Goal: Use online tool/utility: Utilize a website feature to perform a specific function

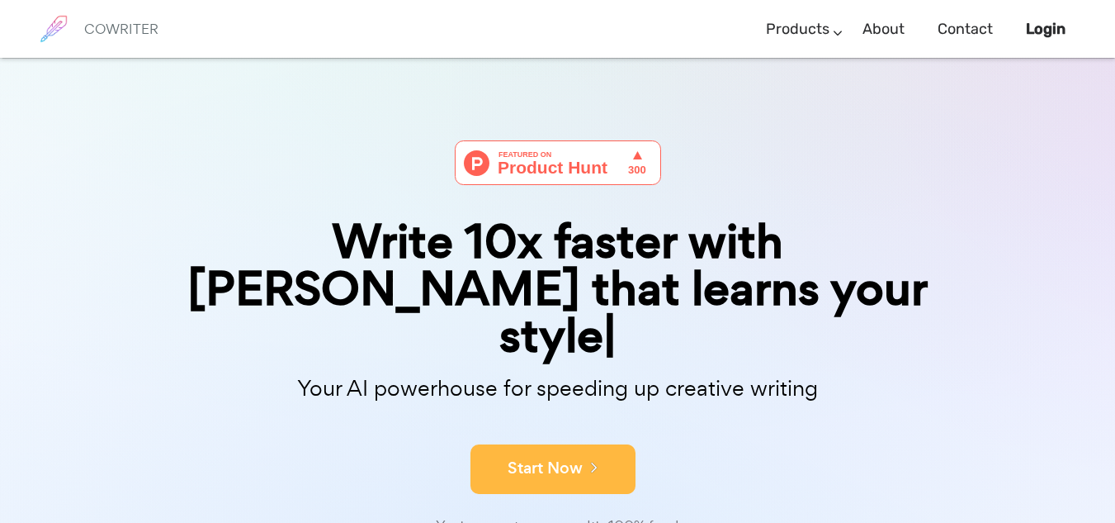
click at [491, 444] on button "Start Now" at bounding box center [553, 469] width 165 height 50
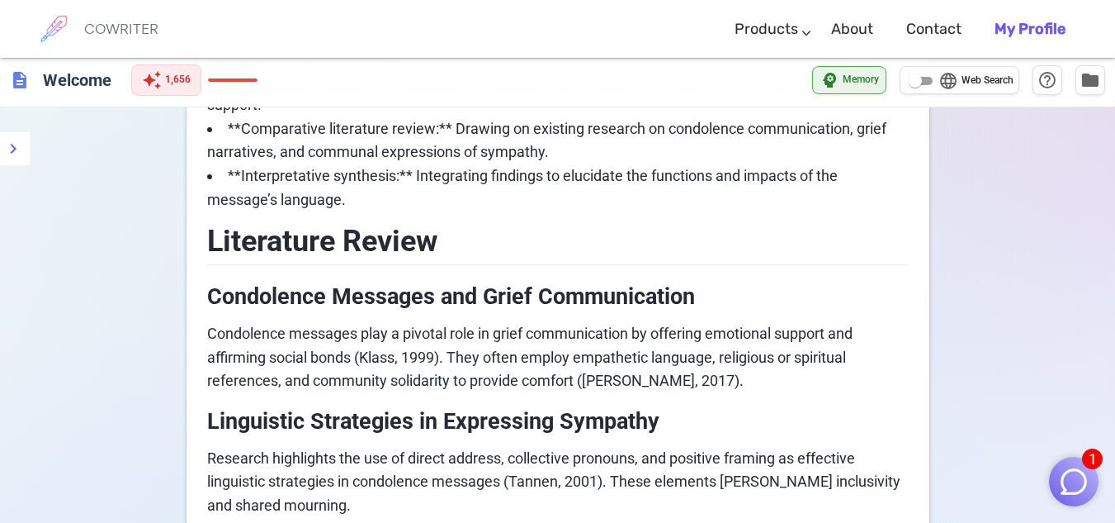
scroll to position [767, 0]
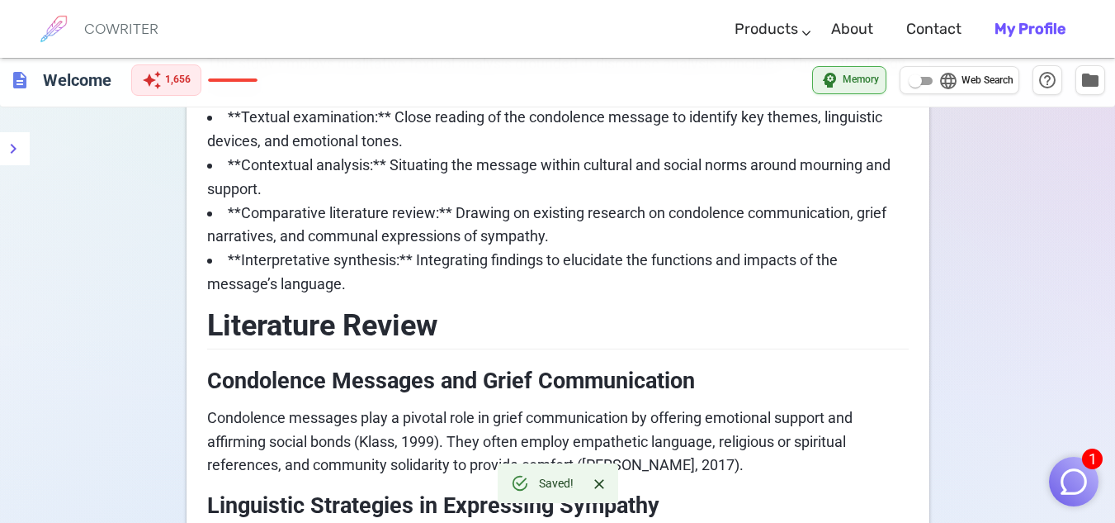
click at [1087, 470] on img "button" at bounding box center [1073, 481] width 31 height 31
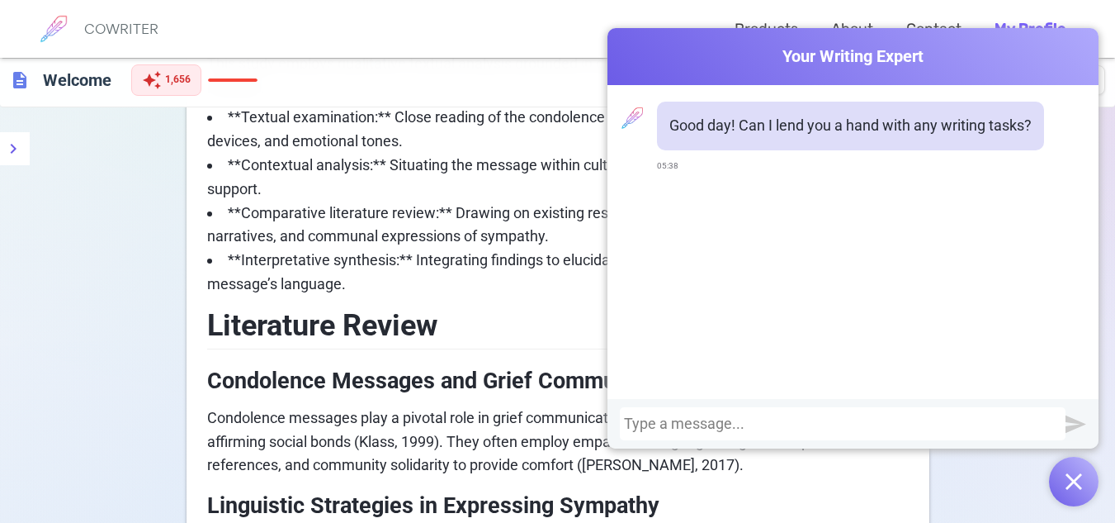
click at [729, 420] on div at bounding box center [843, 423] width 438 height 17
drag, startPoint x: 854, startPoint y: 447, endPoint x: 779, endPoint y: 400, distance: 88.4
click at [779, 400] on div "write a comprehensive textual analysis of" at bounding box center [853, 424] width 491 height 50
click at [902, 418] on div "write a comprehensive textual analysis of" at bounding box center [843, 423] width 438 height 17
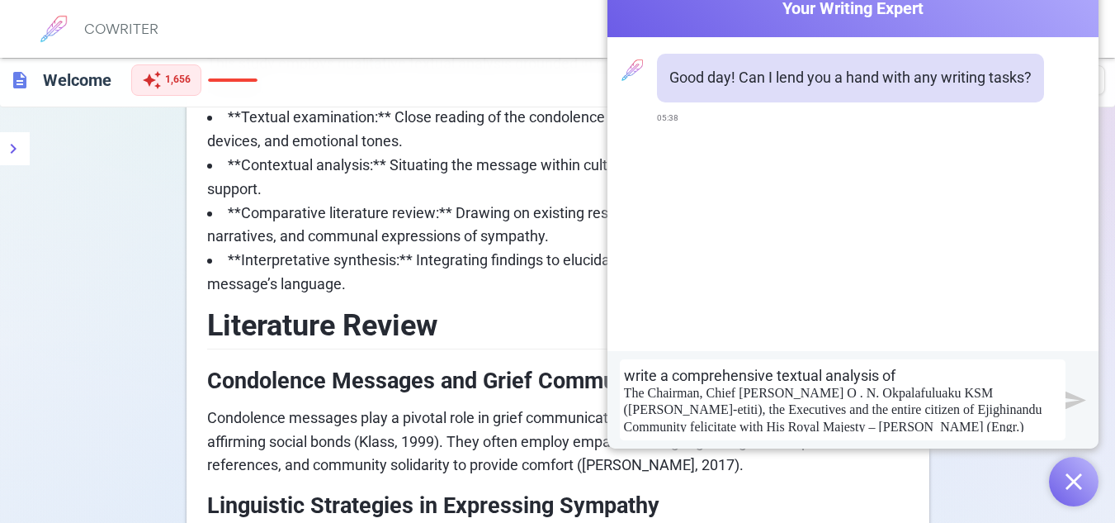
scroll to position [2149, 0]
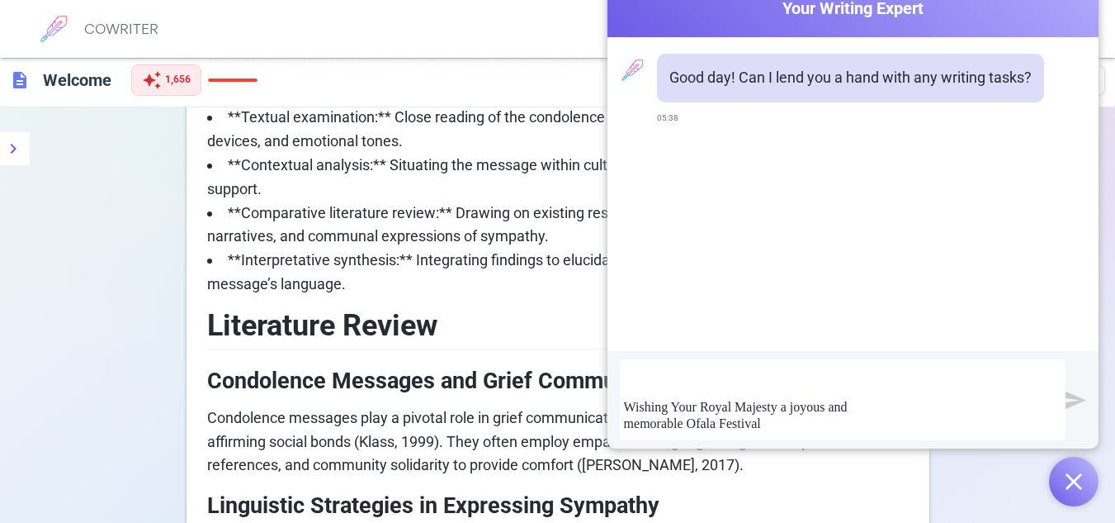
click at [1070, 400] on img "submit" at bounding box center [1076, 400] width 21 height 21
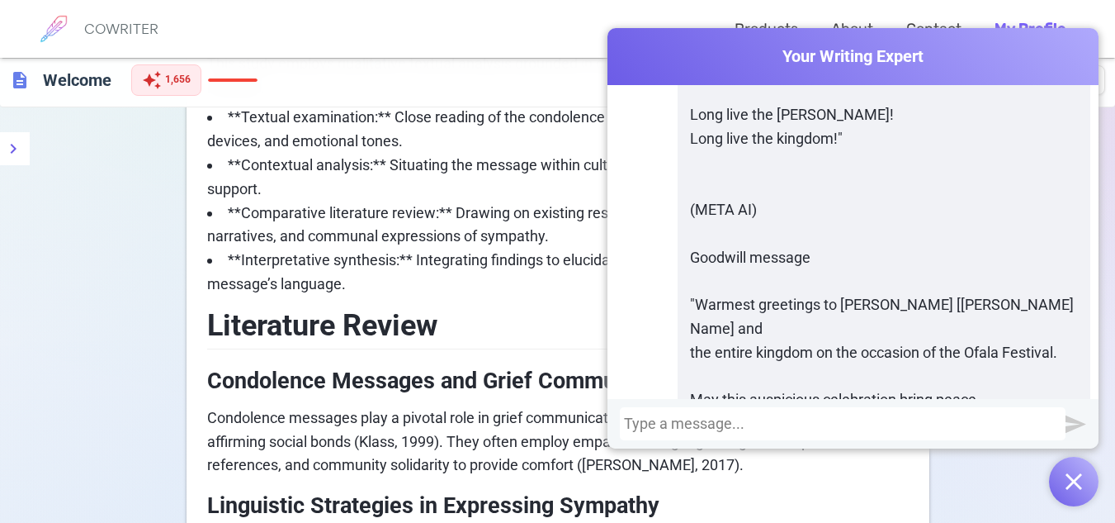
scroll to position [2524, 0]
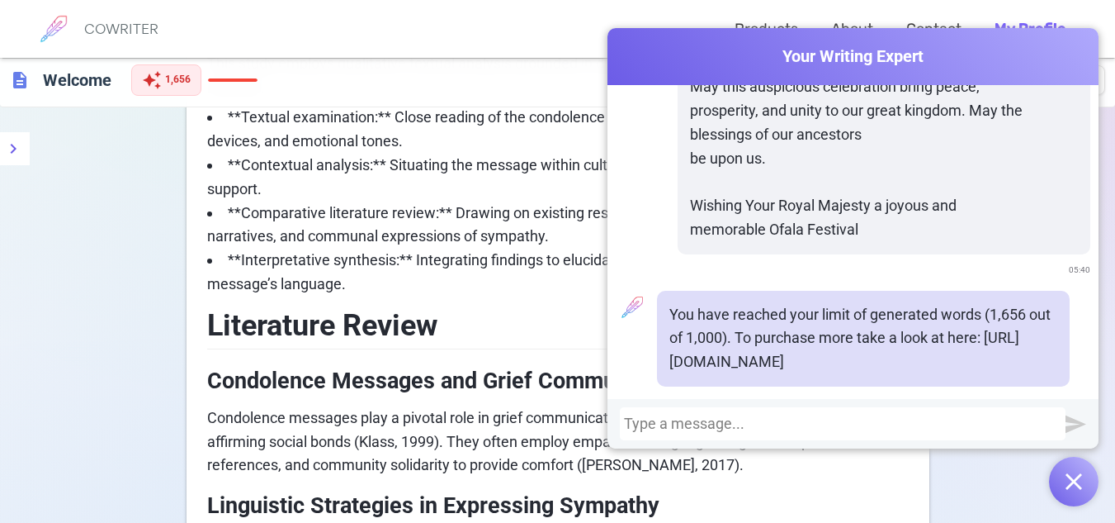
click at [853, 424] on div at bounding box center [843, 423] width 438 height 17
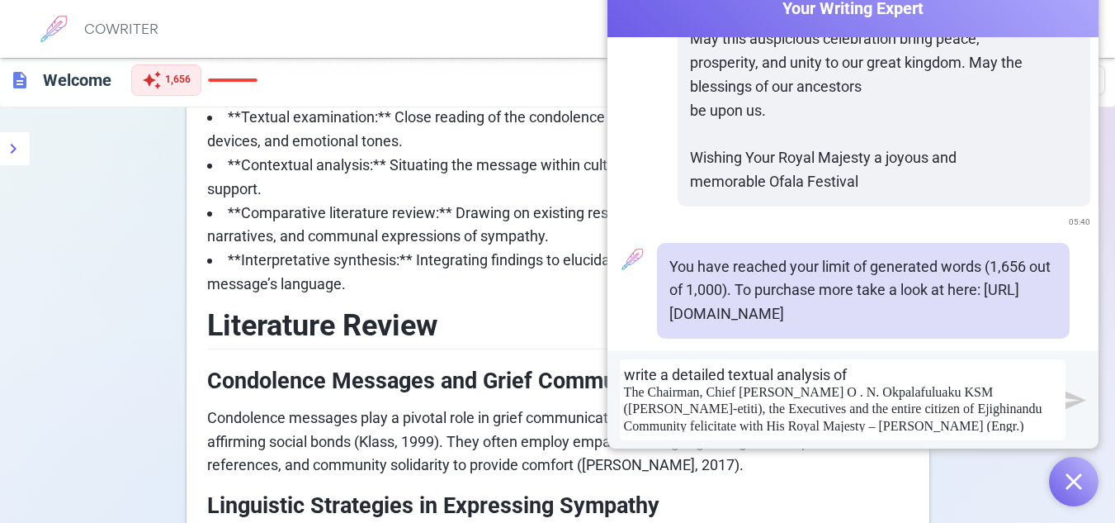
scroll to position [1005, 0]
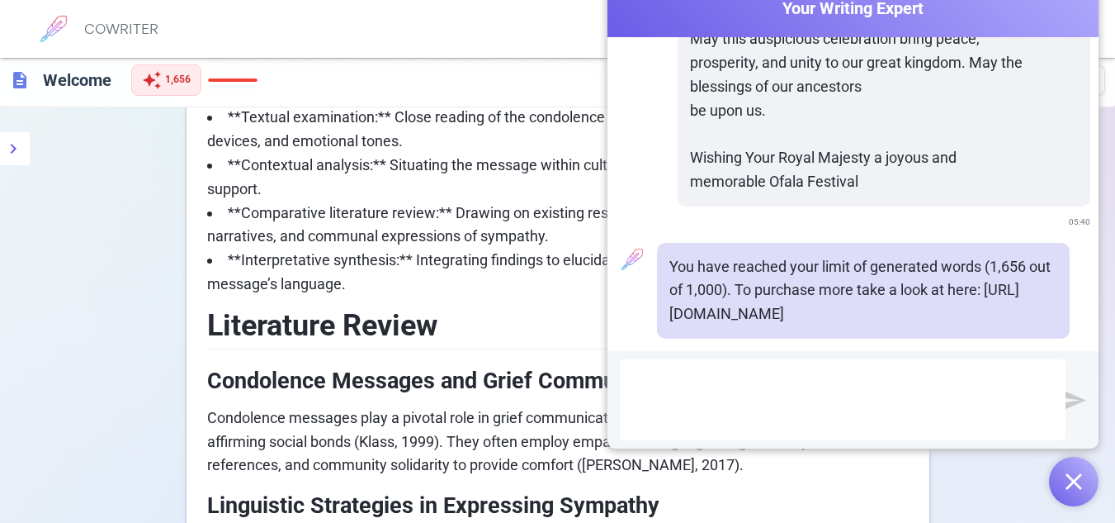
click at [1086, 477] on button "button" at bounding box center [1074, 481] width 50 height 50
